Goal: Task Accomplishment & Management: Use online tool/utility

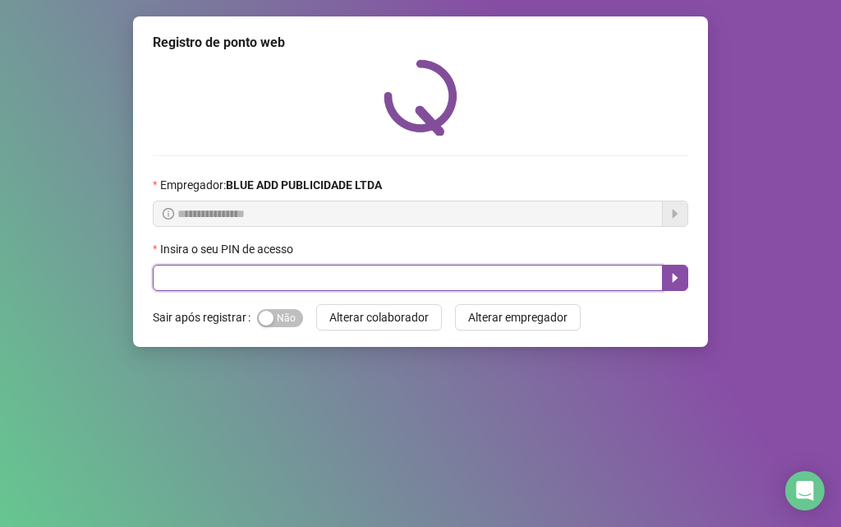
click at [155, 271] on input "text" at bounding box center [408, 278] width 510 height 26
type input "*****"
click at [675, 274] on icon "caret-right" at bounding box center [675, 277] width 13 height 13
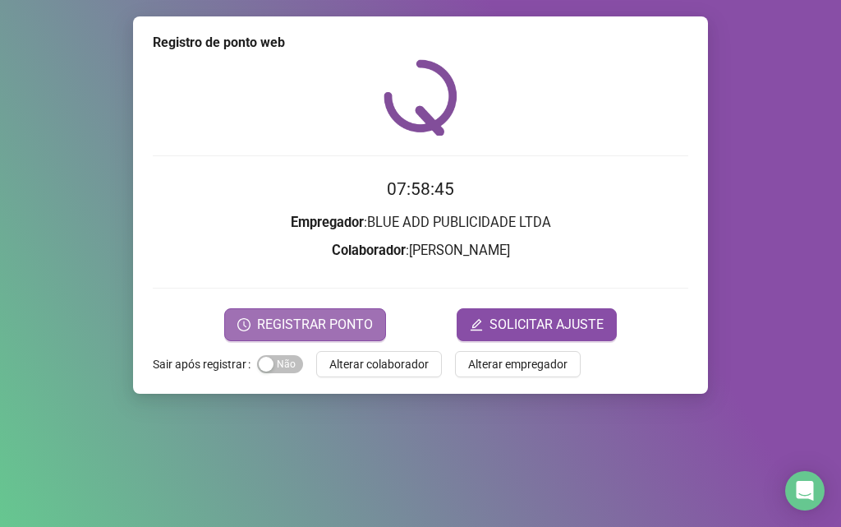
click at [311, 329] on span "REGISTRAR PONTO" at bounding box center [315, 325] width 116 height 20
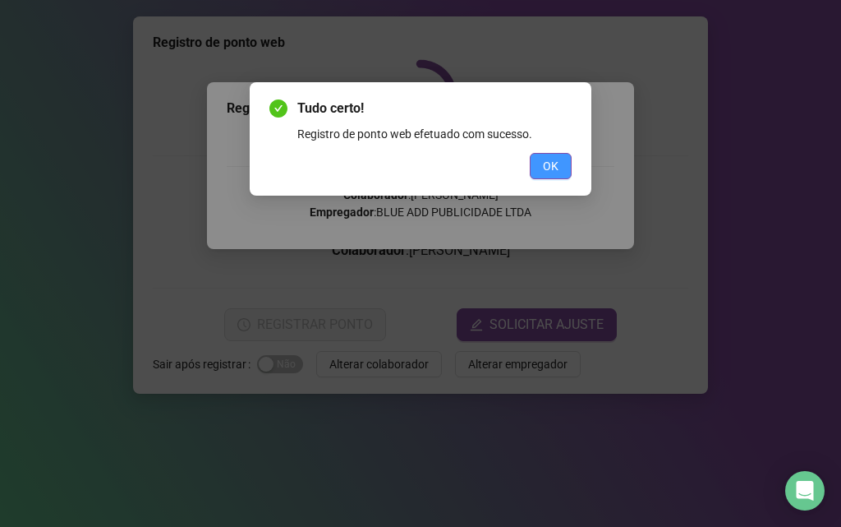
click at [547, 170] on span "OK" at bounding box center [551, 166] width 16 height 18
click at [547, 170] on div "Tudo certo! Registro de ponto web efetuado com sucesso. OK" at bounding box center [420, 263] width 841 height 527
